Goal: Transaction & Acquisition: Purchase product/service

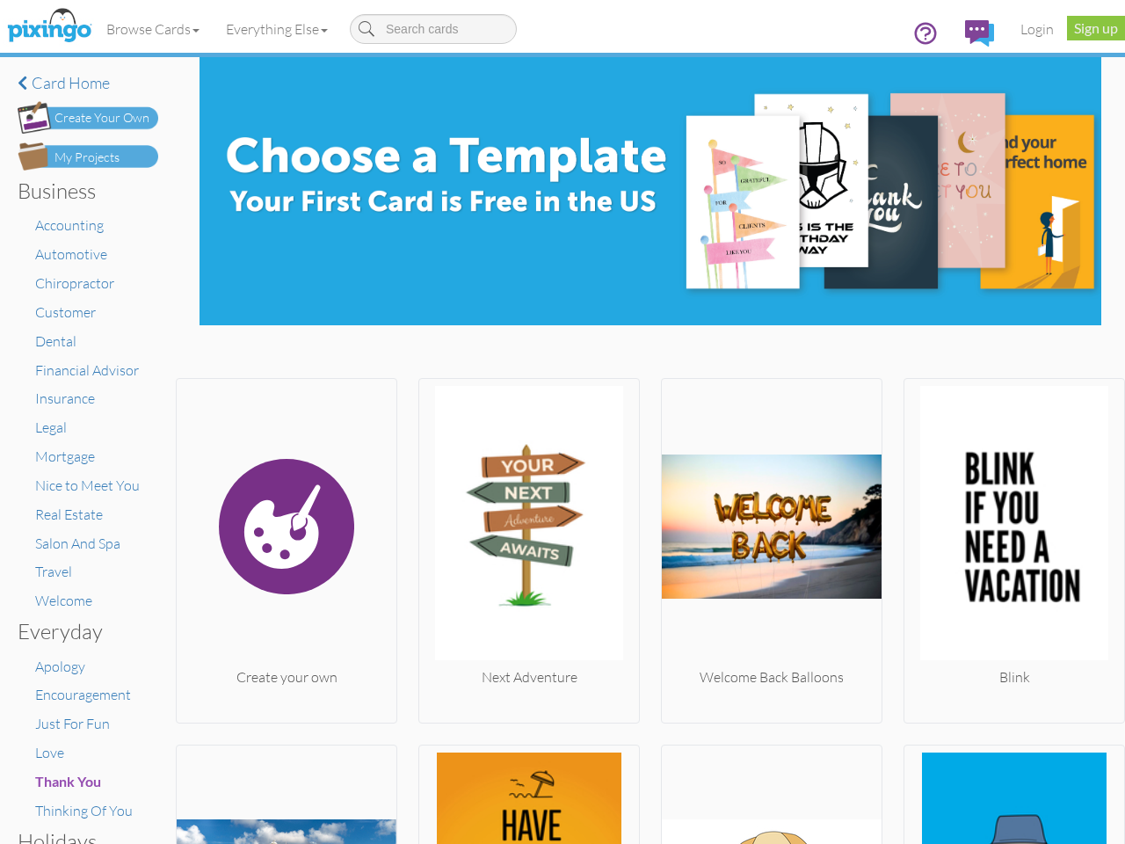
click at [563, 422] on img at bounding box center [529, 526] width 220 height 281
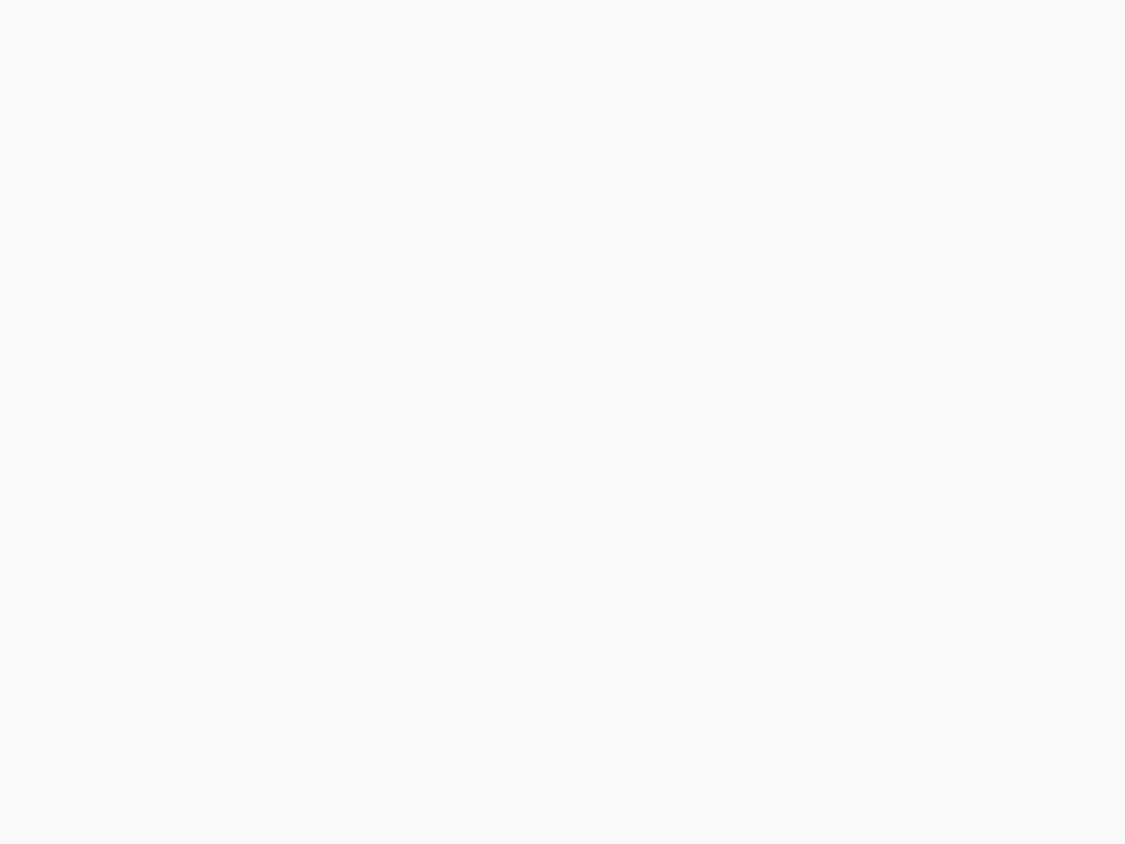
click at [154, 29] on body at bounding box center [562, 422] width 1125 height 844
click at [280, 29] on body at bounding box center [562, 422] width 1125 height 844
click at [285, 546] on body at bounding box center [562, 422] width 1125 height 844
click at [524, 546] on body at bounding box center [562, 422] width 1125 height 844
click at [763, 546] on body at bounding box center [562, 422] width 1125 height 844
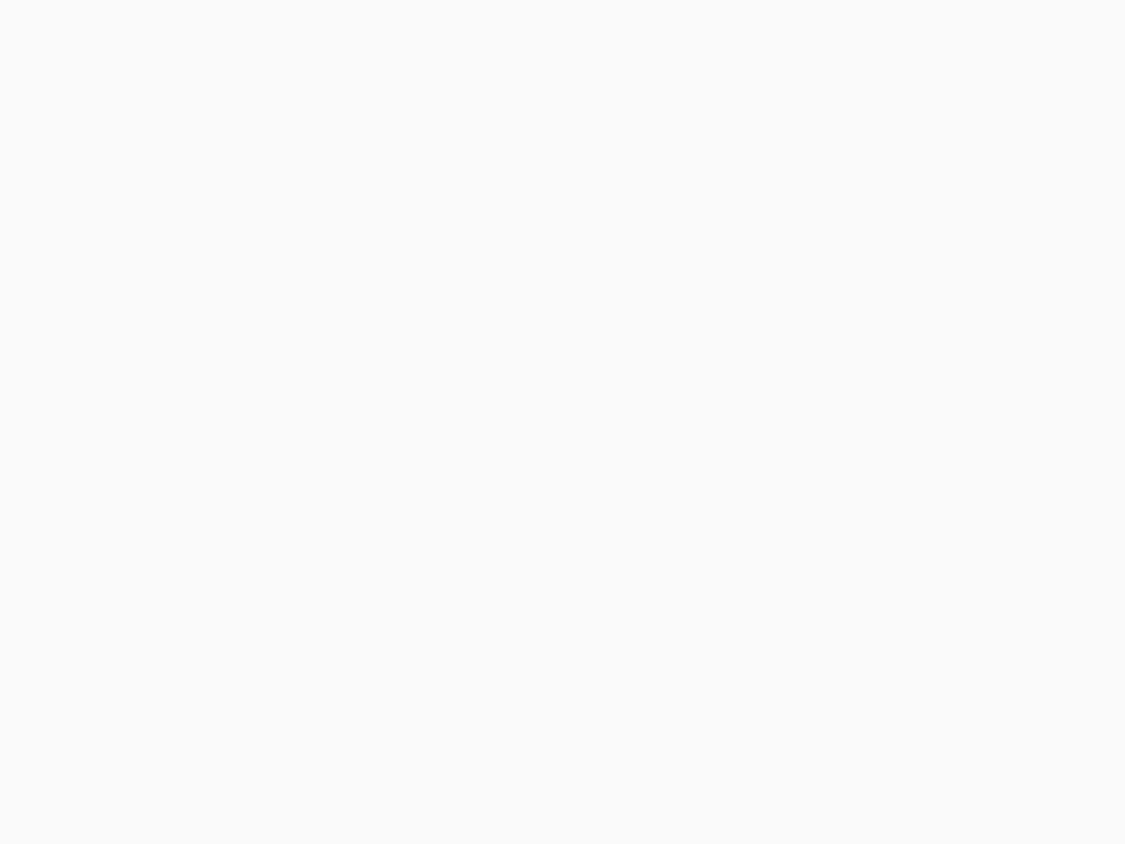
click at [1001, 546] on body at bounding box center [562, 422] width 1125 height 844
click at [285, 792] on body at bounding box center [562, 422] width 1125 height 844
click at [524, 792] on body at bounding box center [562, 422] width 1125 height 844
click at [763, 792] on body at bounding box center [562, 422] width 1125 height 844
